Goal: Information Seeking & Learning: Learn about a topic

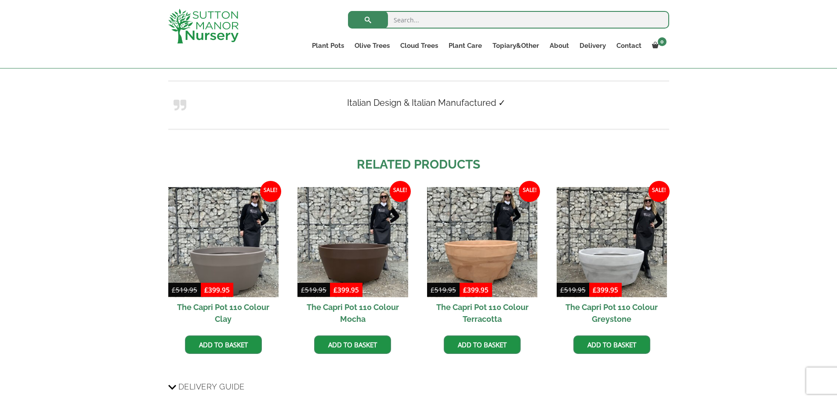
scroll to position [703, 0]
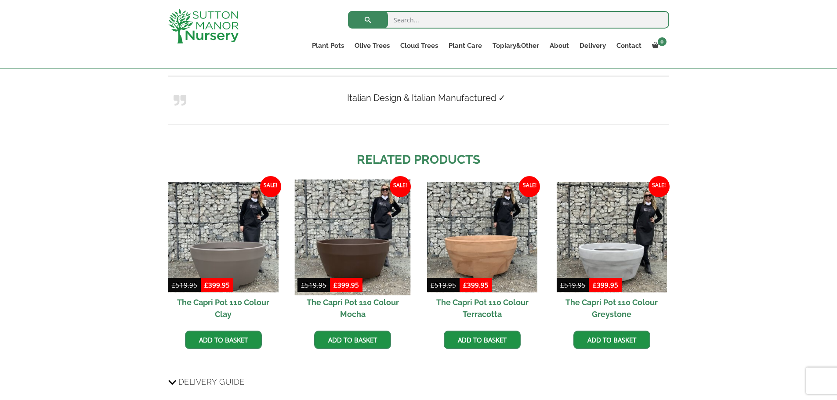
click at [382, 246] on img at bounding box center [353, 238] width 116 height 116
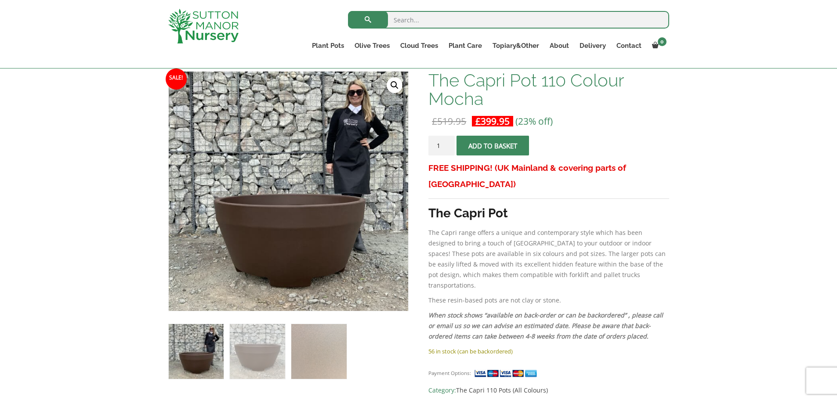
scroll to position [220, 0]
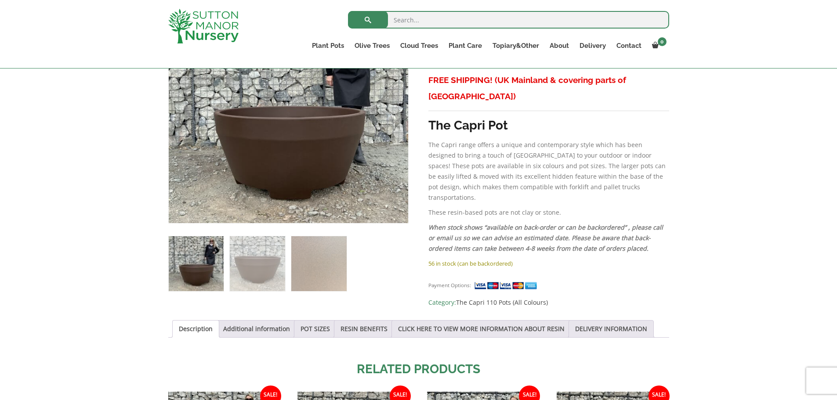
click at [590, 333] on ul "Description Additional information POT SIZES RESIN BENEFITS CLICK HERE TO VIEW …" at bounding box center [418, 329] width 501 height 18
click at [590, 327] on link "DELIVERY INFORMATION" at bounding box center [611, 329] width 72 height 17
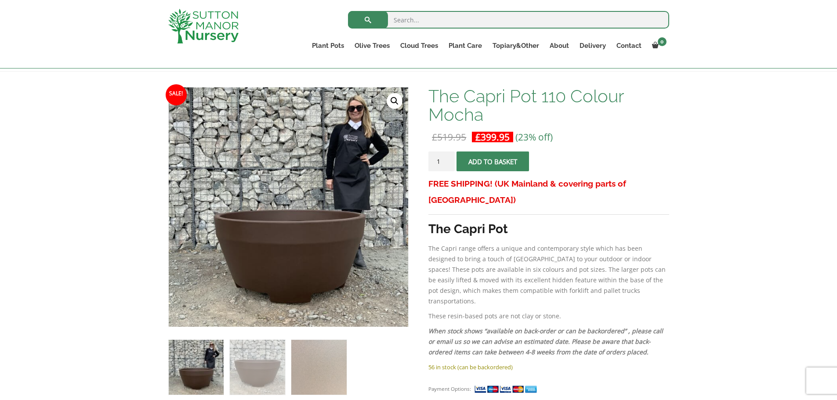
scroll to position [132, 0]
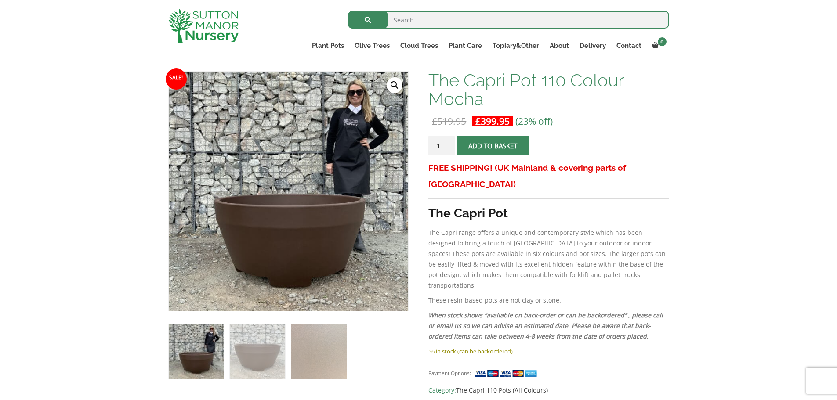
click at [619, 311] on em "When stock shows “available on back-order or can be backordered” , please call …" at bounding box center [545, 325] width 235 height 29
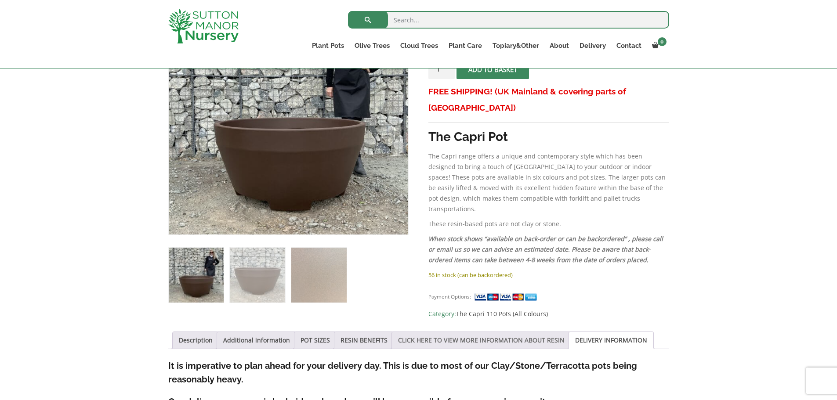
scroll to position [308, 0]
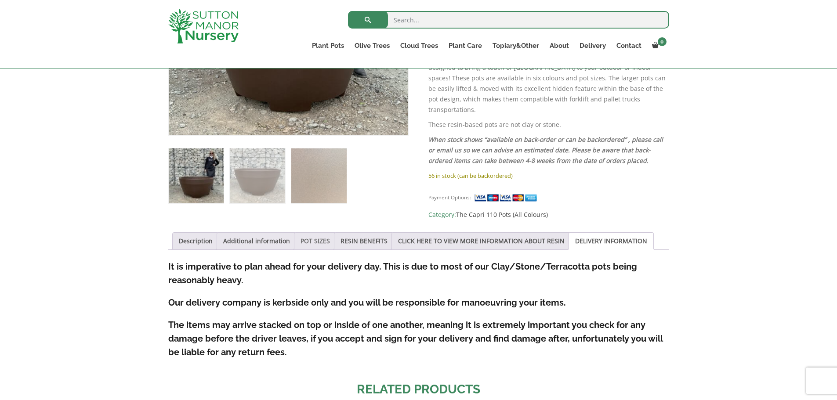
click at [310, 242] on link "POT SIZES" at bounding box center [315, 241] width 29 height 17
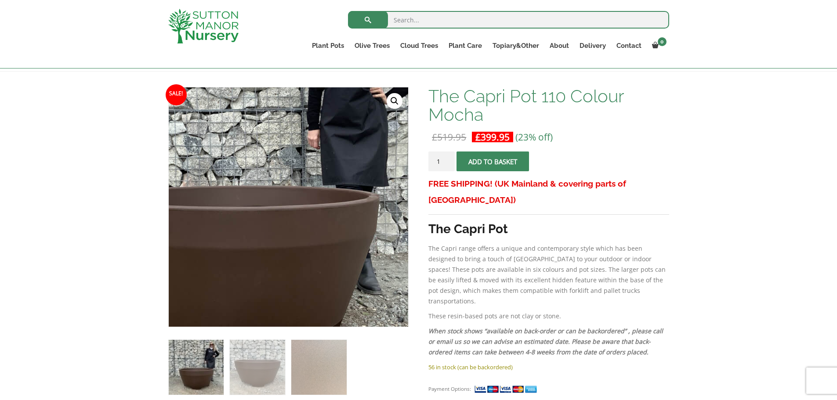
scroll to position [132, 0]
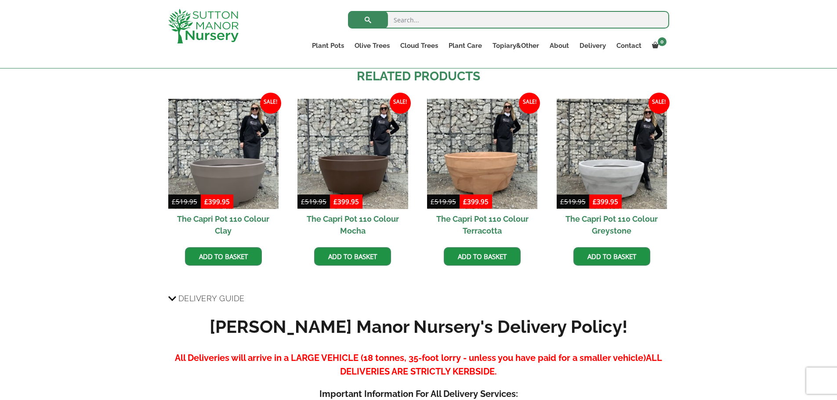
scroll to position [525, 0]
